Goal: Task Accomplishment & Management: Complete application form

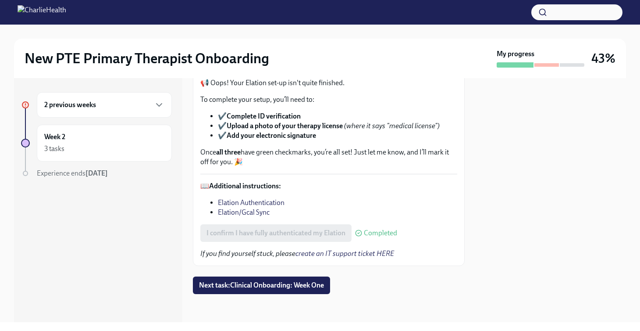
scroll to position [59, 0]
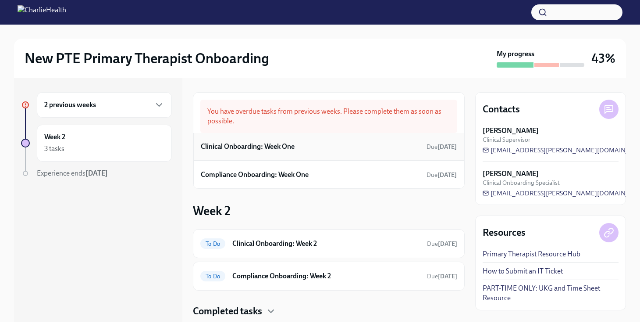
click at [274, 146] on h6 "Clinical Onboarding: Week One" at bounding box center [248, 147] width 94 height 10
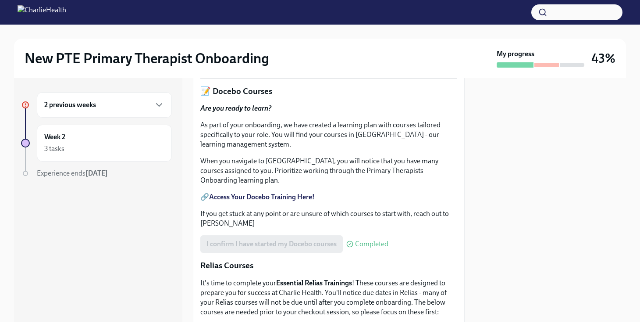
scroll to position [351, 0]
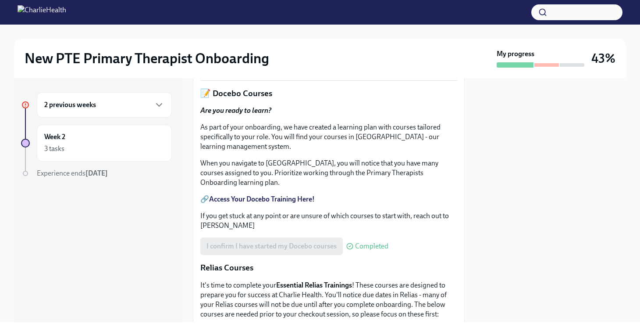
click at [319, 69] on span "230_4_29444_1757348712_HIPAA for Covered Entities.pdf" at bounding box center [301, 64] width 190 height 9
click at [0, 0] on input "230_4_29444_1757348712_HIPAA for Covered Entities.pdf" at bounding box center [0, 0] width 0 height 0
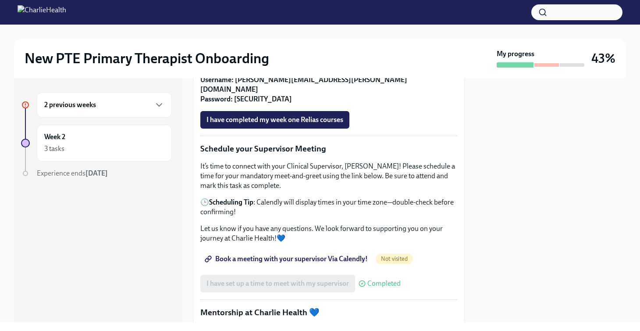
scroll to position [701, 0]
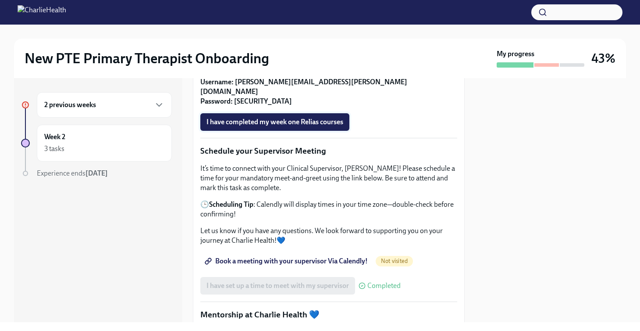
click at [310, 131] on button "I have completed my week one Relias courses" at bounding box center [274, 122] width 149 height 18
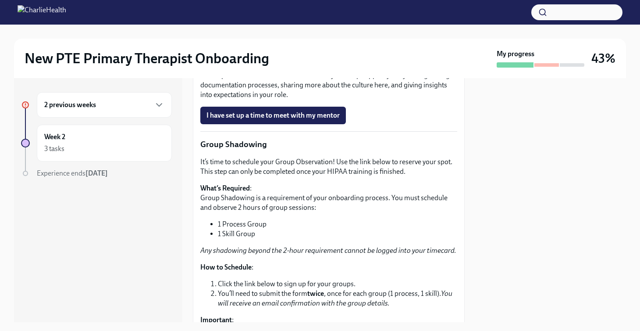
scroll to position [1004, 0]
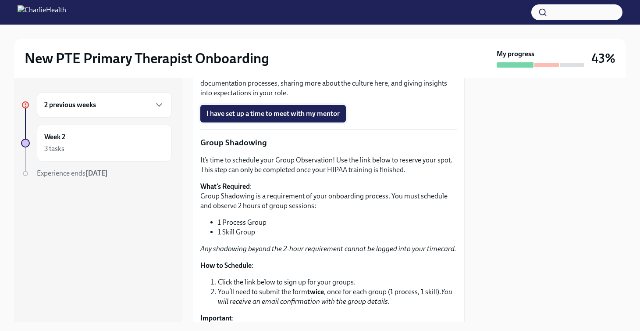
click at [297, 118] on span "I have set up a time to meet with my mentor" at bounding box center [272, 113] width 133 height 9
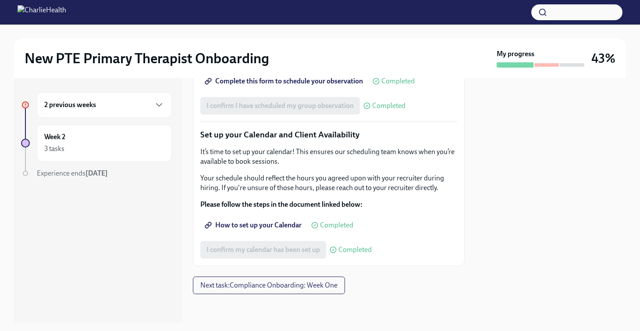
scroll to position [0, 0]
click at [274, 286] on span "Next task : Compliance Onboarding: Week One" at bounding box center [268, 285] width 137 height 9
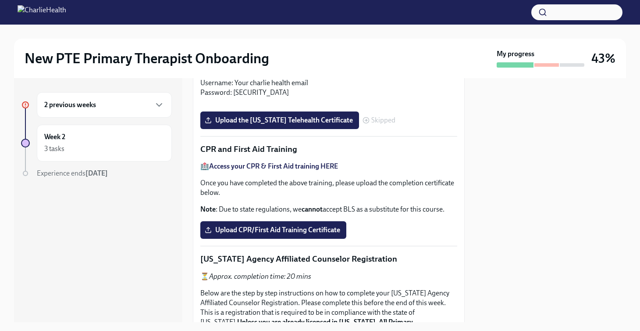
scroll to position [356, 0]
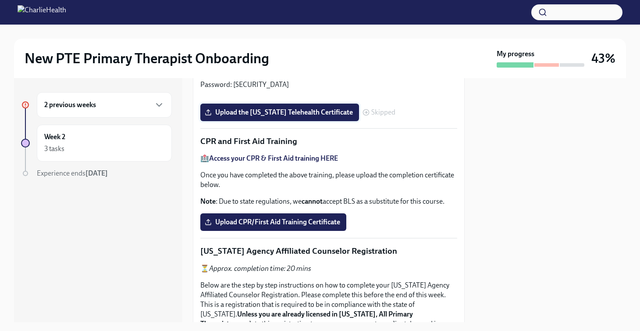
click at [259, 117] on span "Upload the [US_STATE] Telehealth Certificate" at bounding box center [279, 112] width 146 height 9
click at [0, 0] on input "Upload the [US_STATE] Telehealth Certificate" at bounding box center [0, 0] width 0 height 0
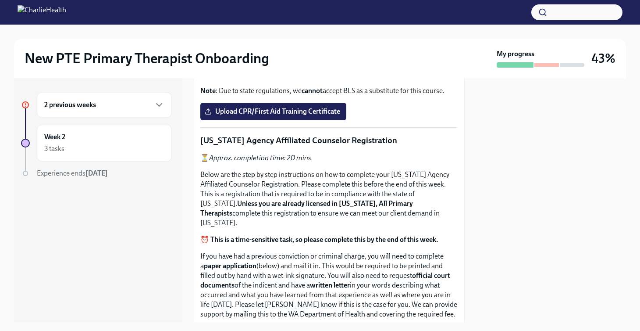
scroll to position [457, 0]
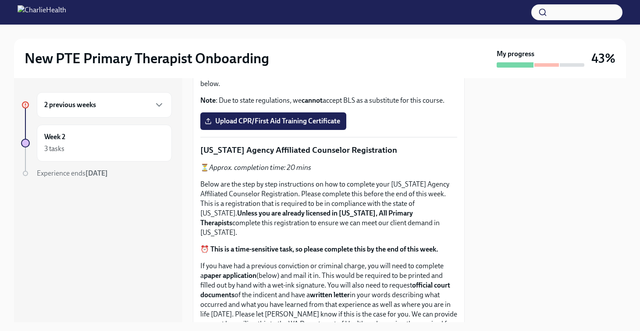
click at [284, 16] on span "230_4_29444_1757348712_HIPAA for Covered Entities.pdf" at bounding box center [301, 11] width 190 height 9
click at [0, 0] on input "230_4_29444_1757348712_HIPAA for Covered Entities.pdf" at bounding box center [0, 0] width 0 height 0
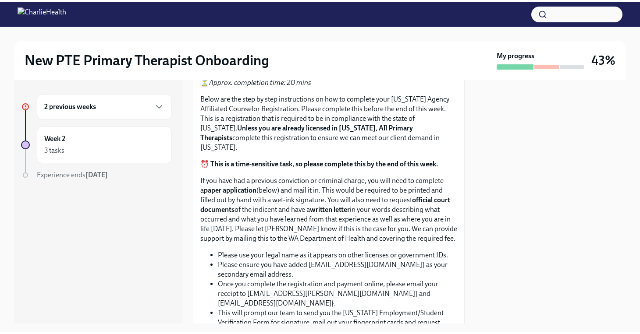
scroll to position [544, 0]
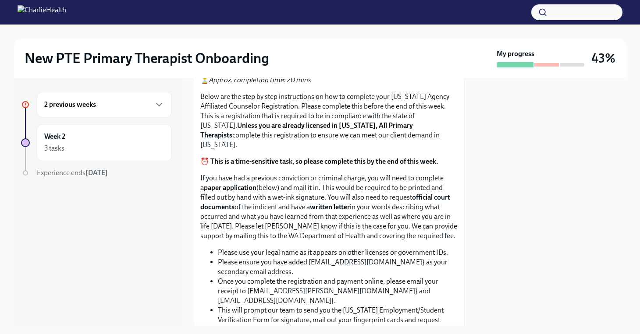
click at [310, 38] on span "Upload CPR/First Aid Training Certificate" at bounding box center [273, 33] width 134 height 9
click at [0, 0] on input "Upload CPR/First Aid Training Certificate" at bounding box center [0, 0] width 0 height 0
click at [251, 38] on span "Upload CPR/First Aid Training Certificate" at bounding box center [273, 33] width 134 height 9
click at [0, 0] on input "Upload CPR/First Aid Training Certificate" at bounding box center [0, 0] width 0 height 0
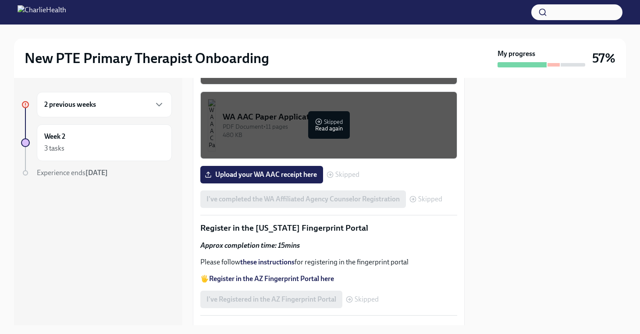
scroll to position [1019, 0]
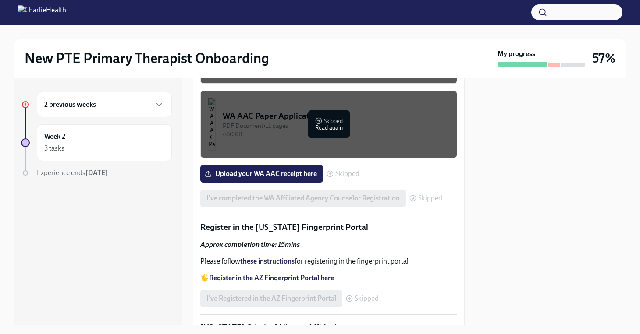
click at [341, 47] on div "WA AAC Registration Instructions" at bounding box center [336, 41] width 227 height 11
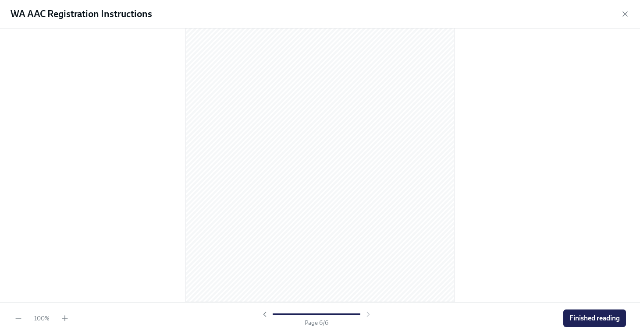
scroll to position [1864, 0]
click at [592, 321] on span "Finished reading" at bounding box center [594, 318] width 50 height 9
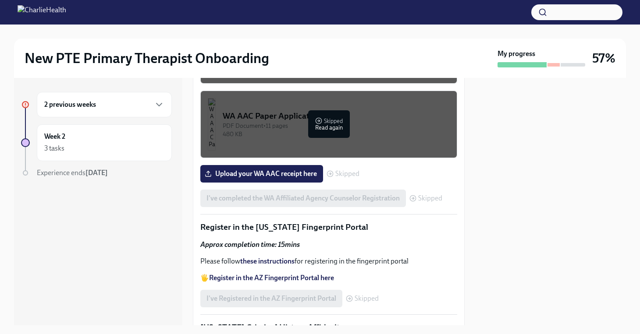
click at [334, 122] on div "WA AAC Paper Application" at bounding box center [336, 115] width 227 height 11
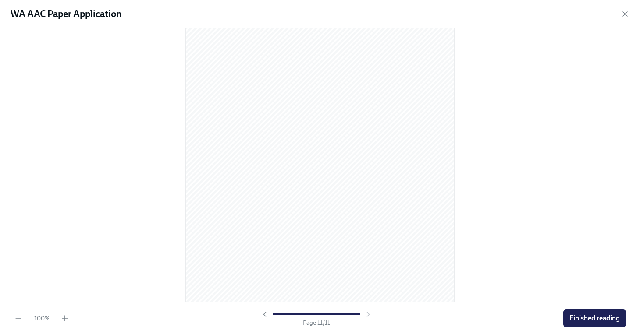
scroll to position [3639, 0]
click at [581, 320] on span "Finished reading" at bounding box center [594, 318] width 50 height 9
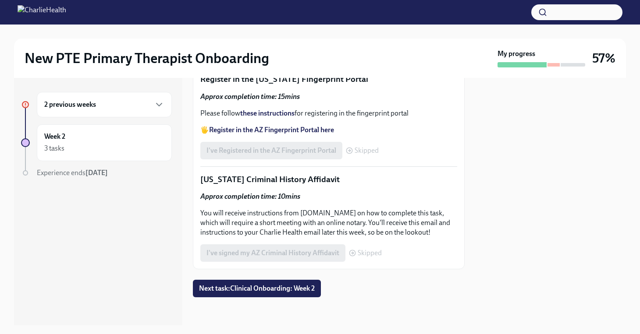
scroll to position [1342, 0]
click at [251, 285] on span "Next task : Clinical Onboarding: Week 2" at bounding box center [257, 289] width 116 height 9
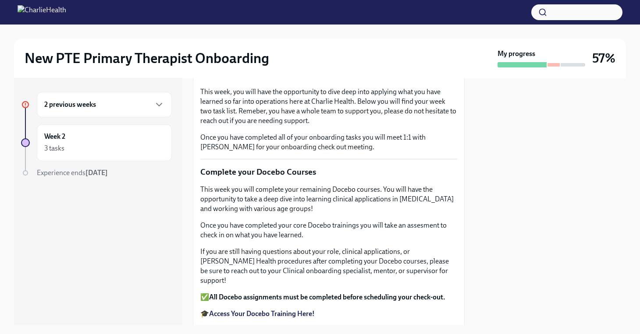
scroll to position [101, 0]
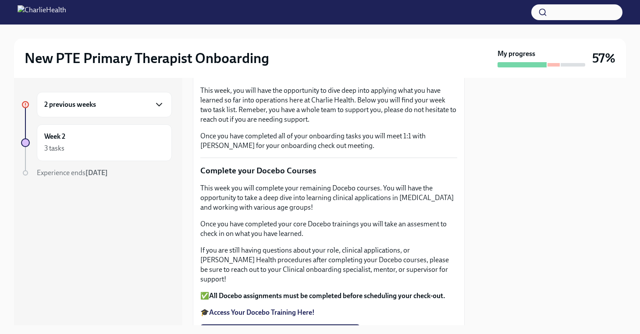
click at [164, 102] on icon "button" at bounding box center [159, 105] width 11 height 11
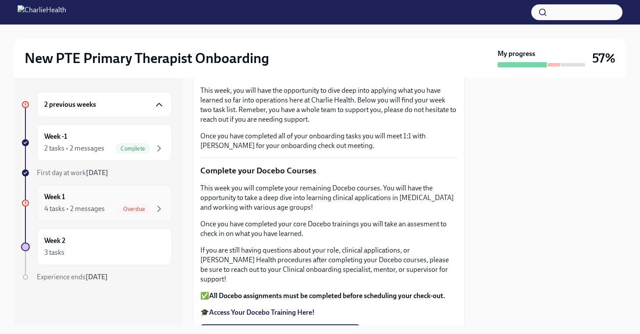
click at [131, 205] on div "Overdue" at bounding box center [134, 209] width 32 height 11
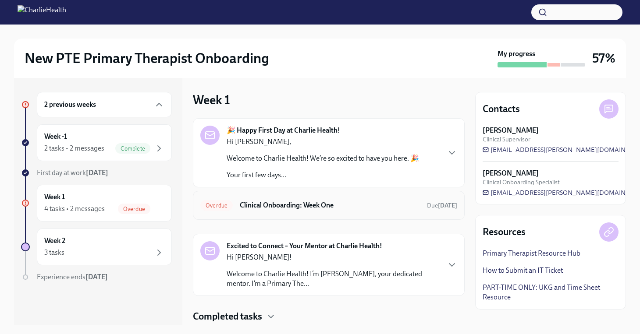
click at [330, 207] on h6 "Clinical Onboarding: Week One" at bounding box center [330, 206] width 180 height 10
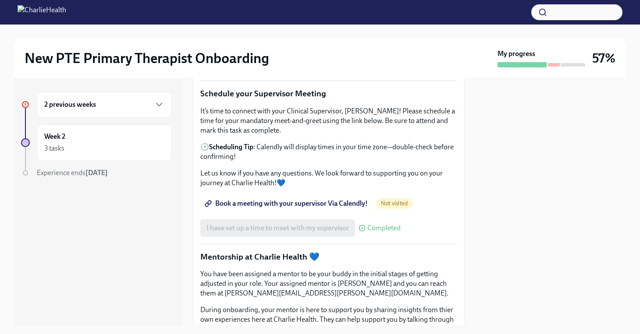
scroll to position [761, 0]
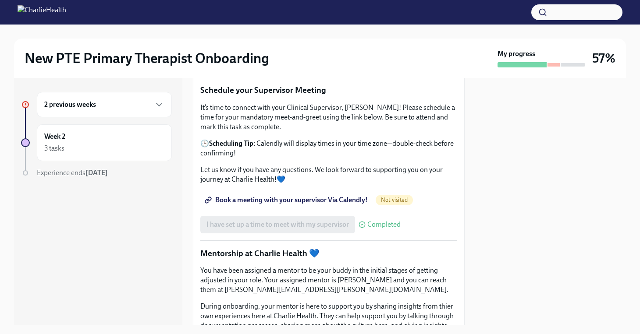
click at [280, 205] on span "Book a meeting with your supervisor Via Calendly!" at bounding box center [286, 200] width 161 height 9
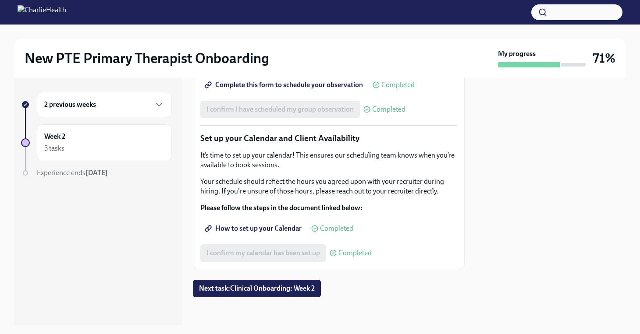
scroll to position [1391, 0]
click at [283, 290] on span "Next task : Clinical Onboarding: Week 2" at bounding box center [257, 289] width 116 height 9
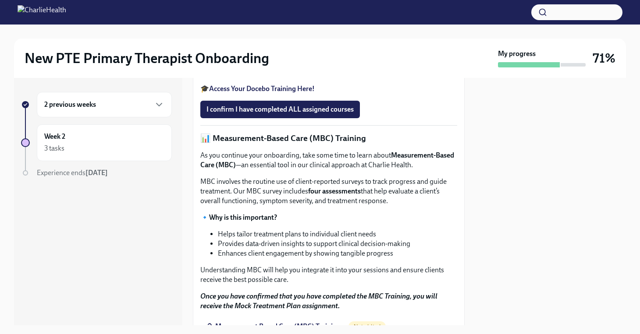
scroll to position [324, 0]
